Goal: Transaction & Acquisition: Subscribe to service/newsletter

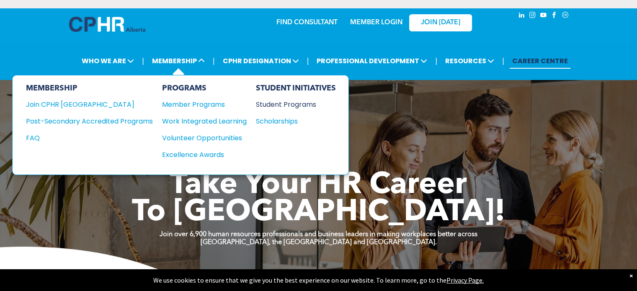
click at [269, 103] on div "Student Programs" at bounding box center [292, 104] width 72 height 10
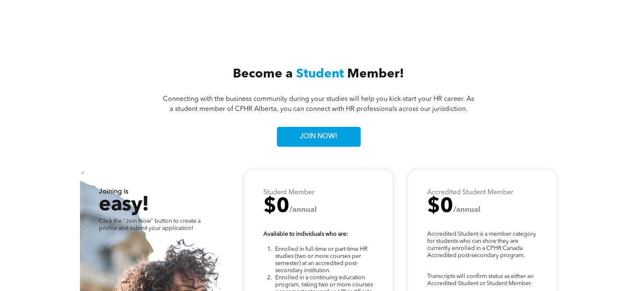
scroll to position [2042, 0]
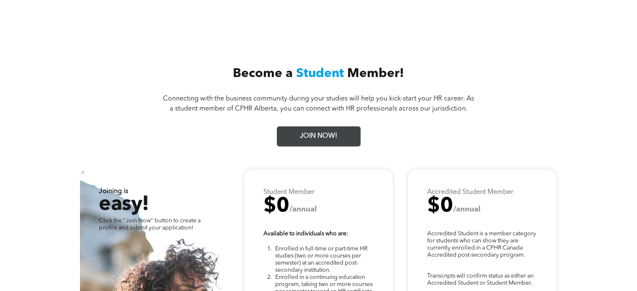
click at [321, 137] on span "JOIN NOW!" at bounding box center [318, 136] width 43 height 16
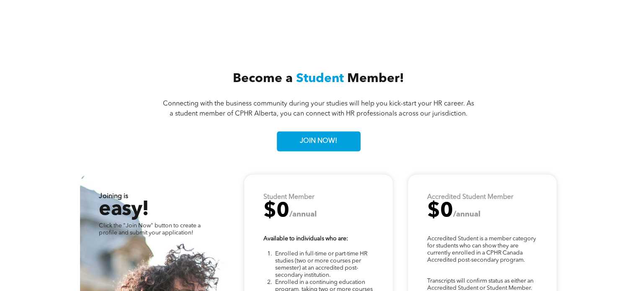
scroll to position [2036, 0]
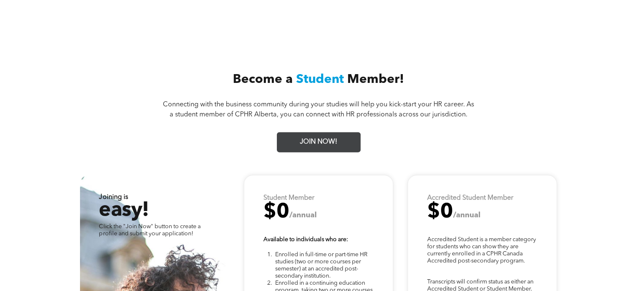
click at [325, 134] on span "JOIN NOW!" at bounding box center [318, 142] width 43 height 16
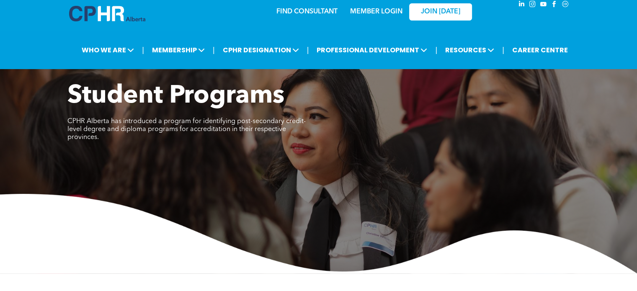
scroll to position [0, 0]
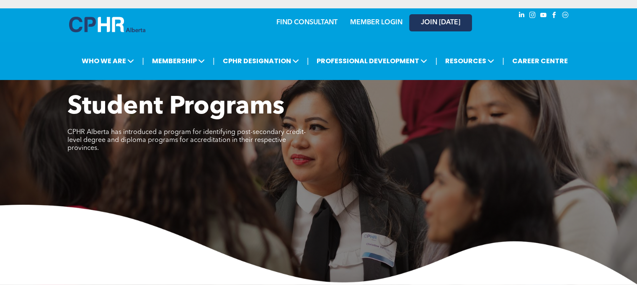
click at [452, 28] on link "JOIN [DATE]" at bounding box center [440, 22] width 63 height 17
click at [377, 22] on link "MEMBER LOGIN" at bounding box center [376, 22] width 52 height 7
